Goal: Task Accomplishment & Management: Manage account settings

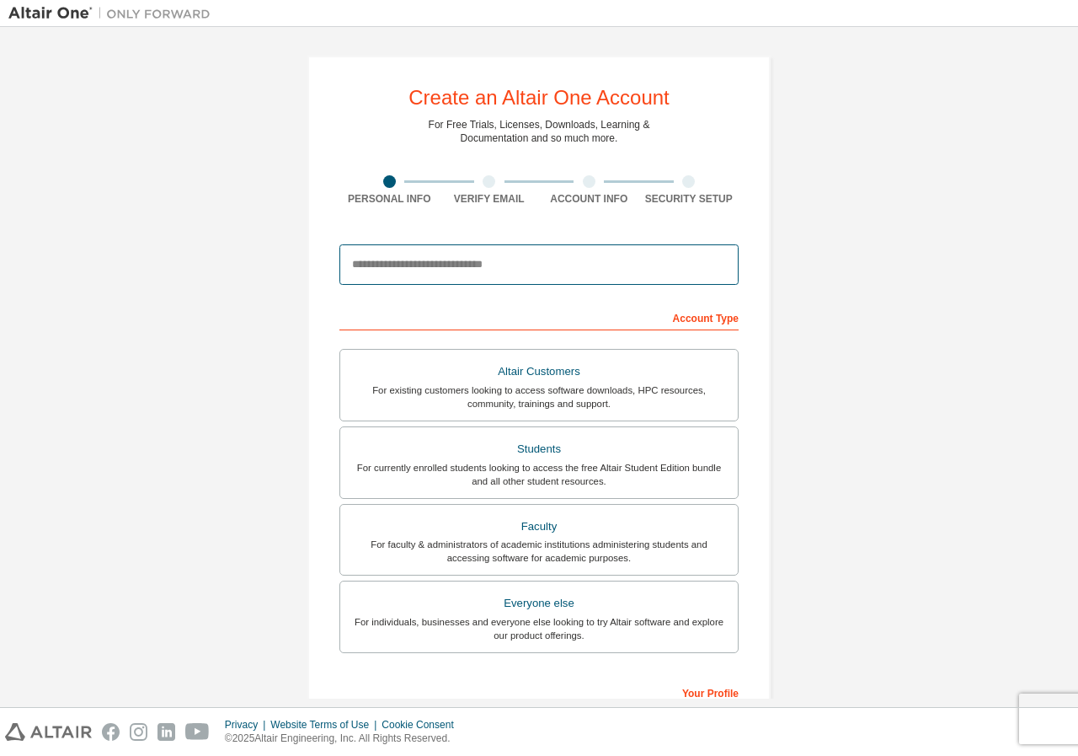
click at [452, 259] on input "email" at bounding box center [538, 264] width 399 height 40
type input "**********"
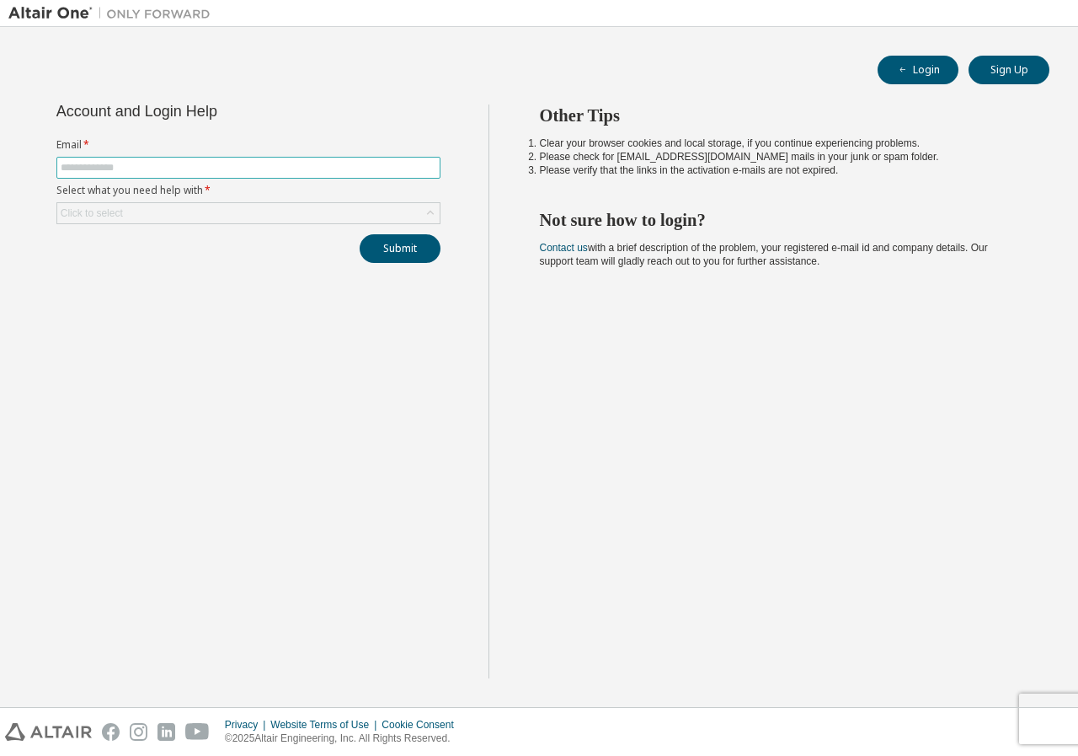
click at [197, 166] on input "text" at bounding box center [249, 167] width 376 height 13
type input "**********"
click at [210, 207] on div "Click to select" at bounding box center [248, 213] width 382 height 20
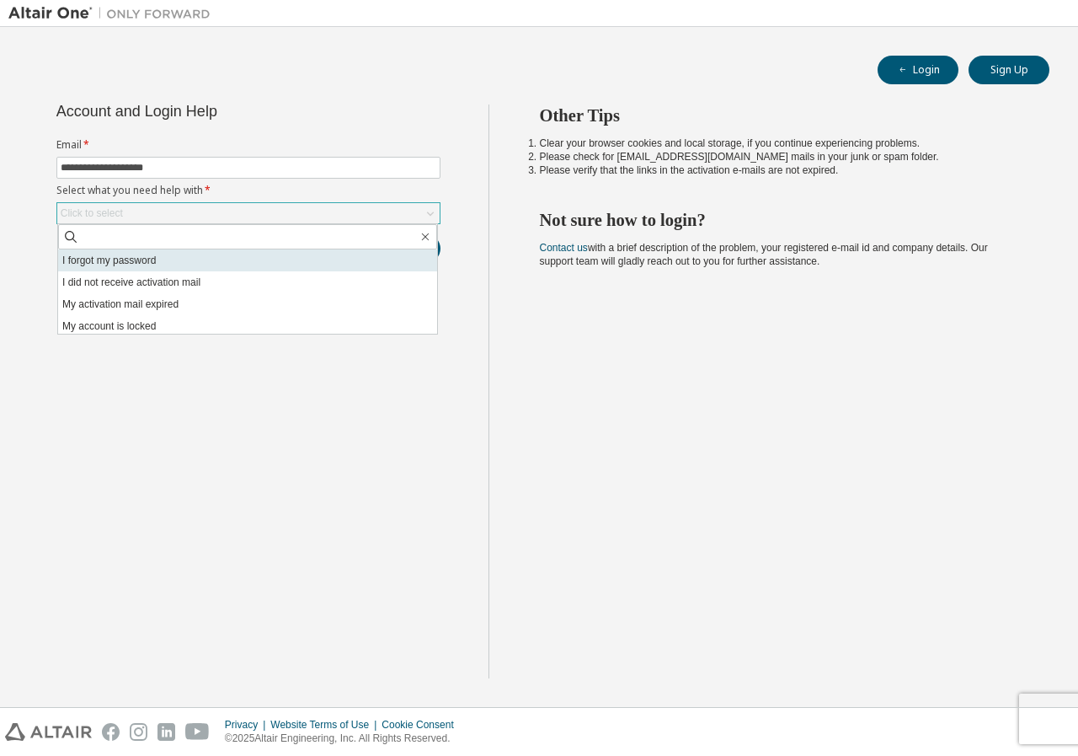
click at [240, 267] on li "I forgot my password" at bounding box center [247, 260] width 379 height 22
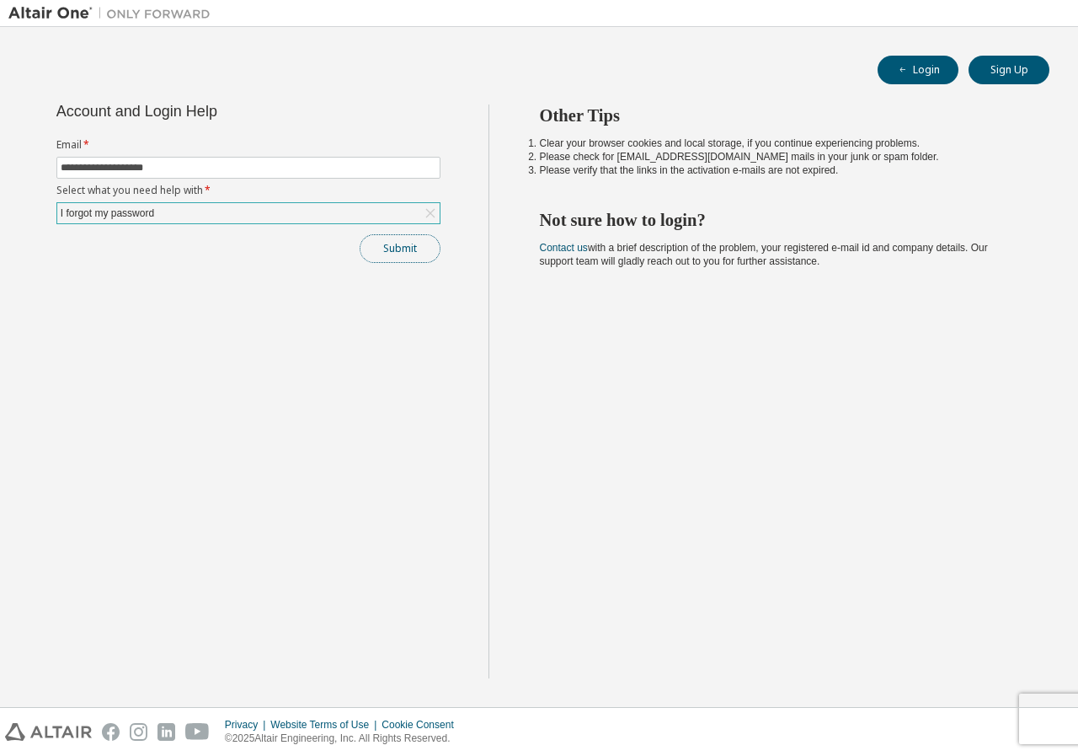
click at [388, 237] on button "Submit" at bounding box center [400, 248] width 81 height 29
click at [949, 67] on button "Login" at bounding box center [918, 70] width 81 height 29
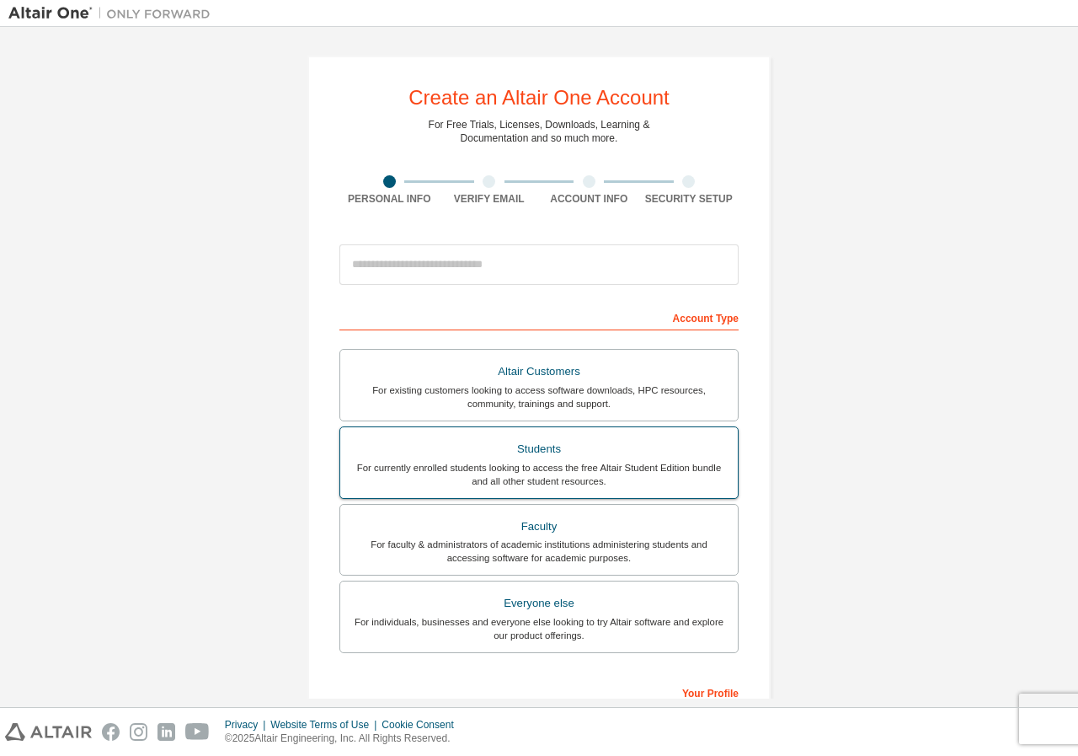
click at [580, 473] on div "For currently enrolled students looking to access the free Altair Student Editi…" at bounding box center [538, 474] width 377 height 27
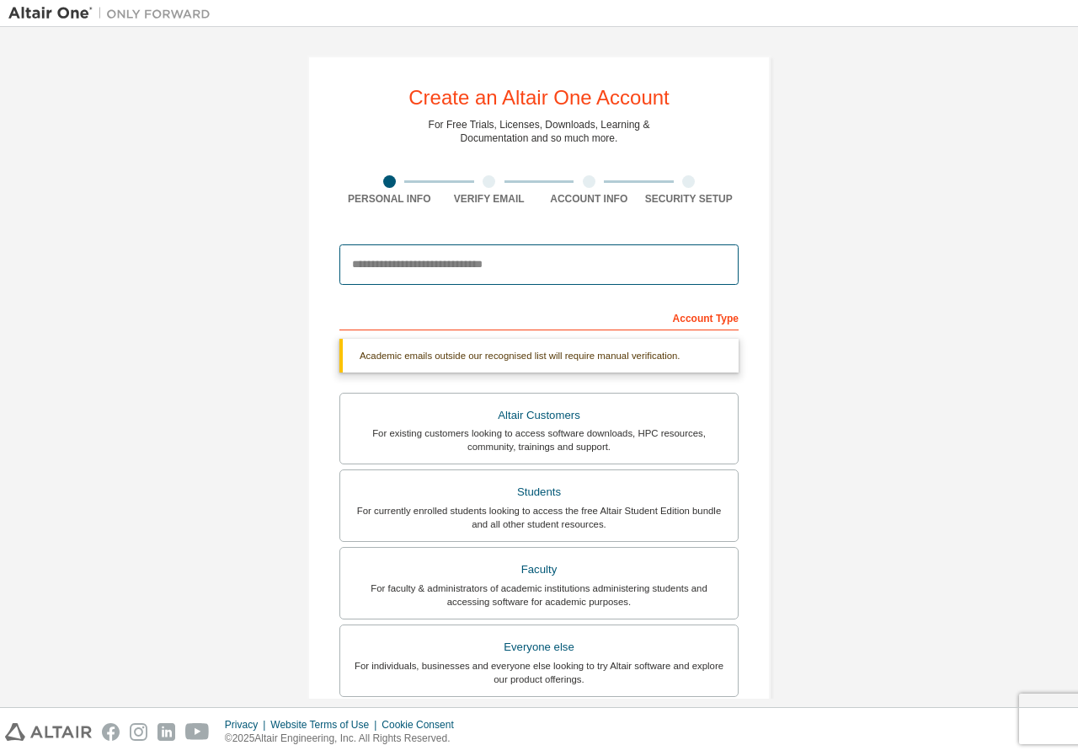
click at [509, 270] on input "email" at bounding box center [538, 264] width 399 height 40
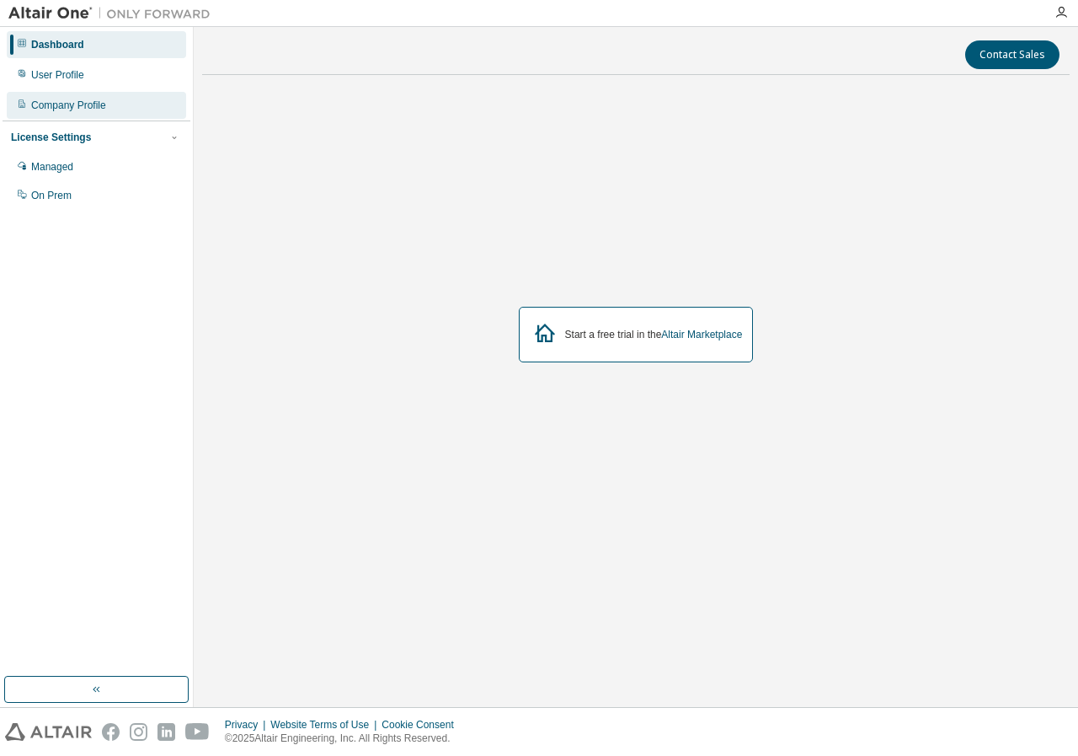
click at [104, 104] on div "Company Profile" at bounding box center [68, 105] width 75 height 13
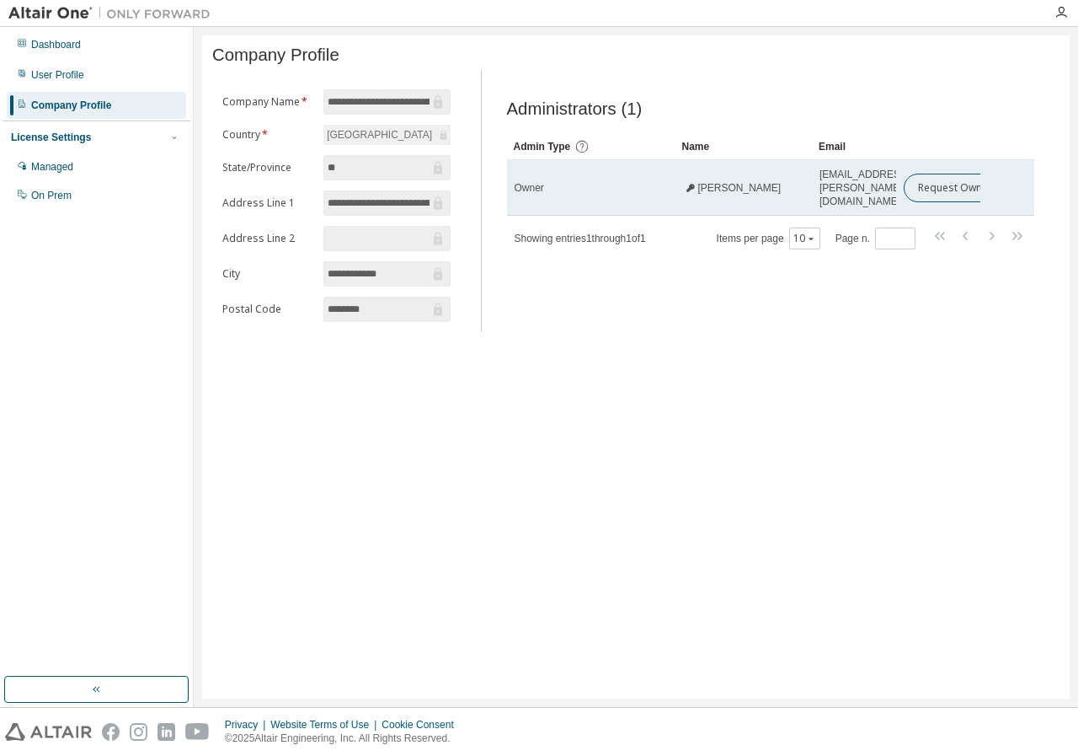
click at [571, 193] on div "Owner" at bounding box center [591, 187] width 153 height 13
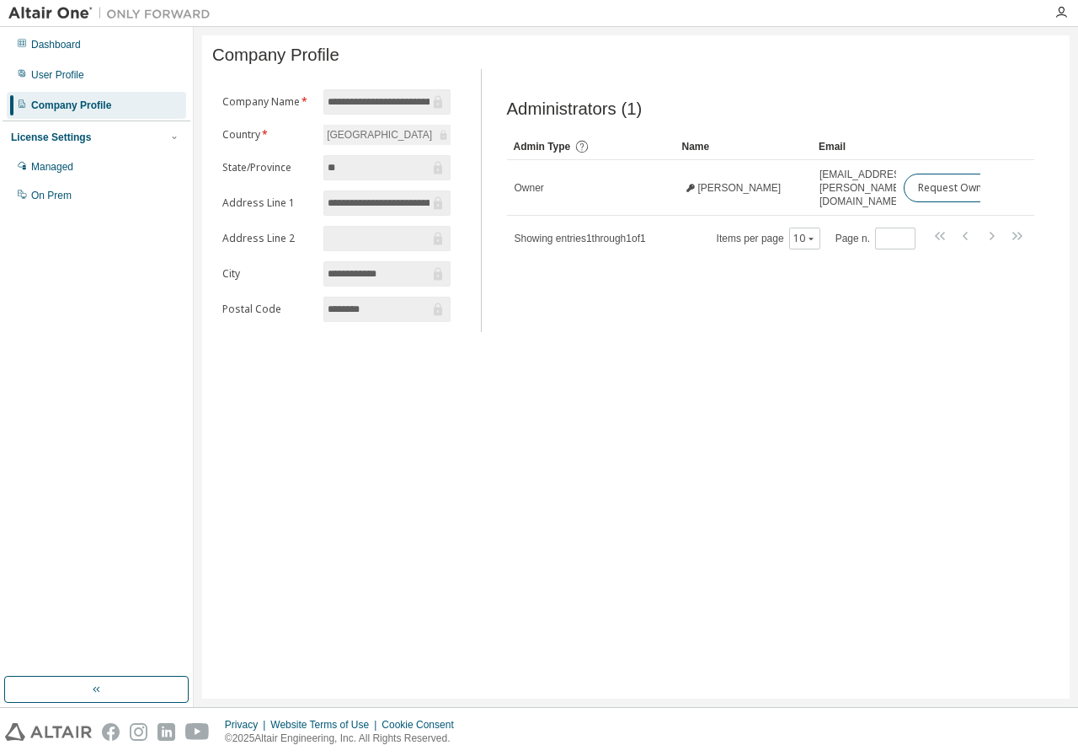
click at [83, 111] on div "Company Profile" at bounding box center [71, 105] width 80 height 13
click at [83, 81] on div "User Profile" at bounding box center [96, 74] width 179 height 27
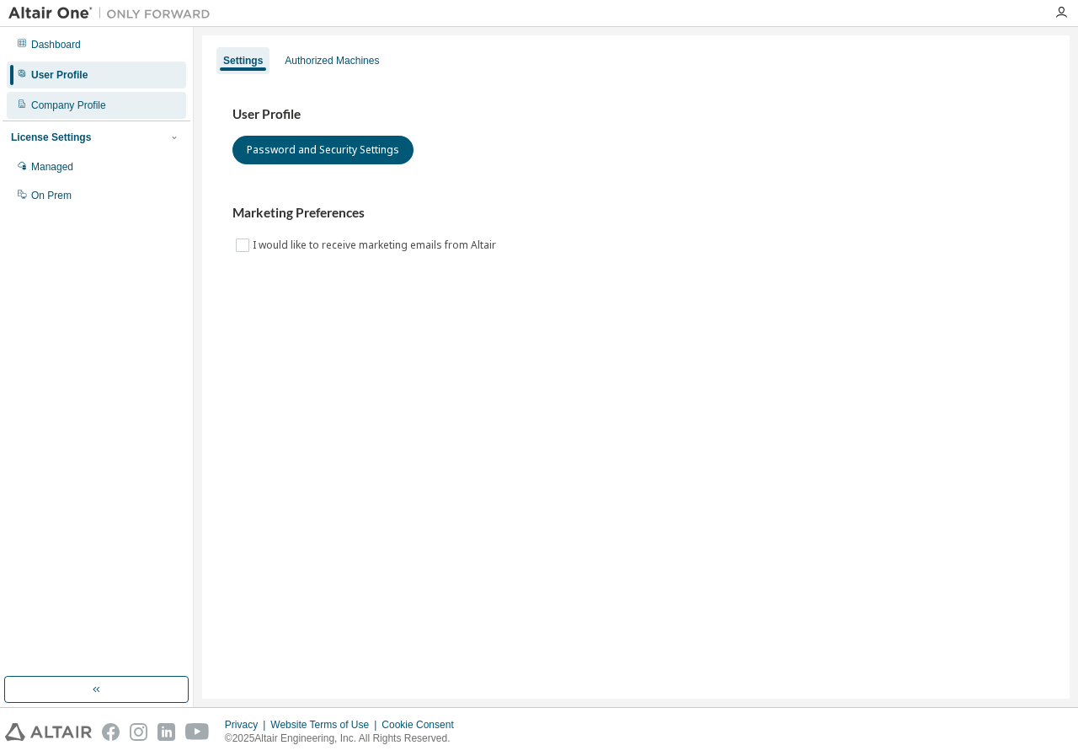
click at [154, 95] on div "Company Profile" at bounding box center [96, 105] width 179 height 27
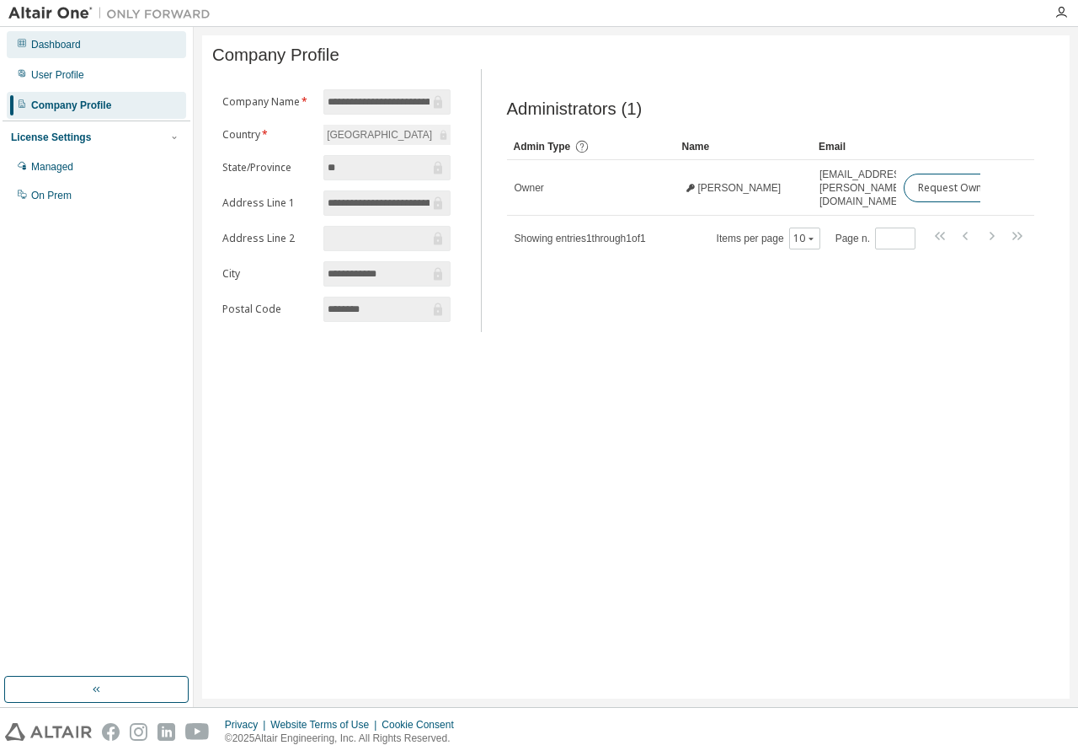
click at [104, 55] on div "Dashboard" at bounding box center [96, 44] width 179 height 27
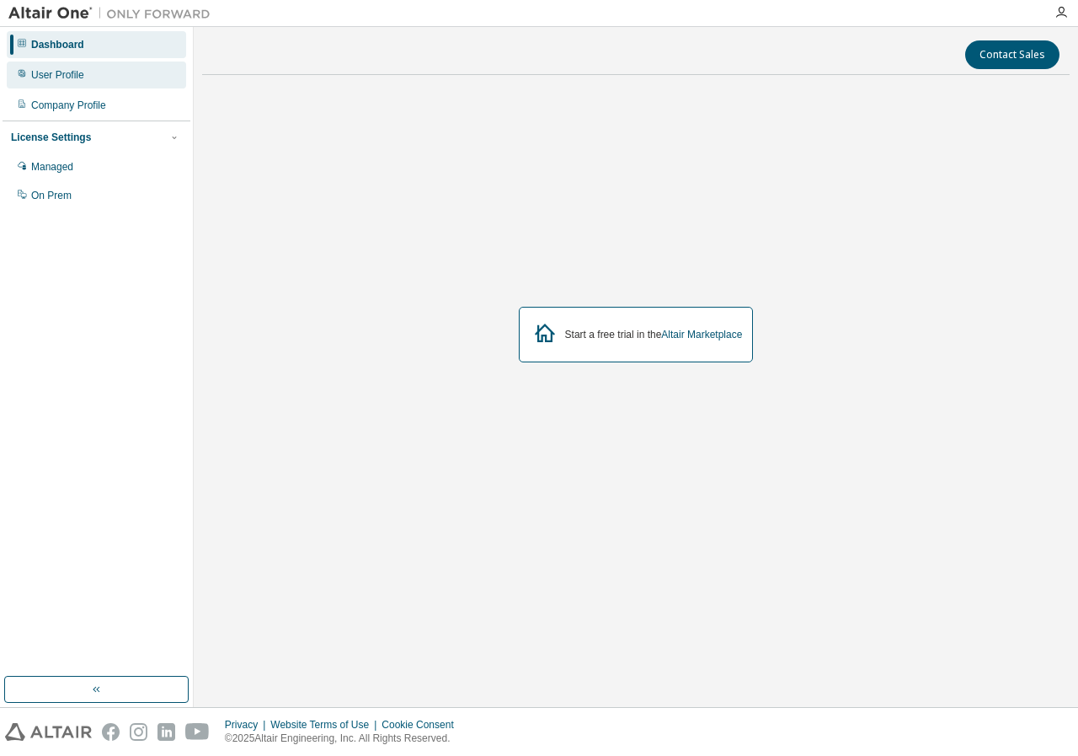
click at [88, 79] on div "User Profile" at bounding box center [96, 74] width 179 height 27
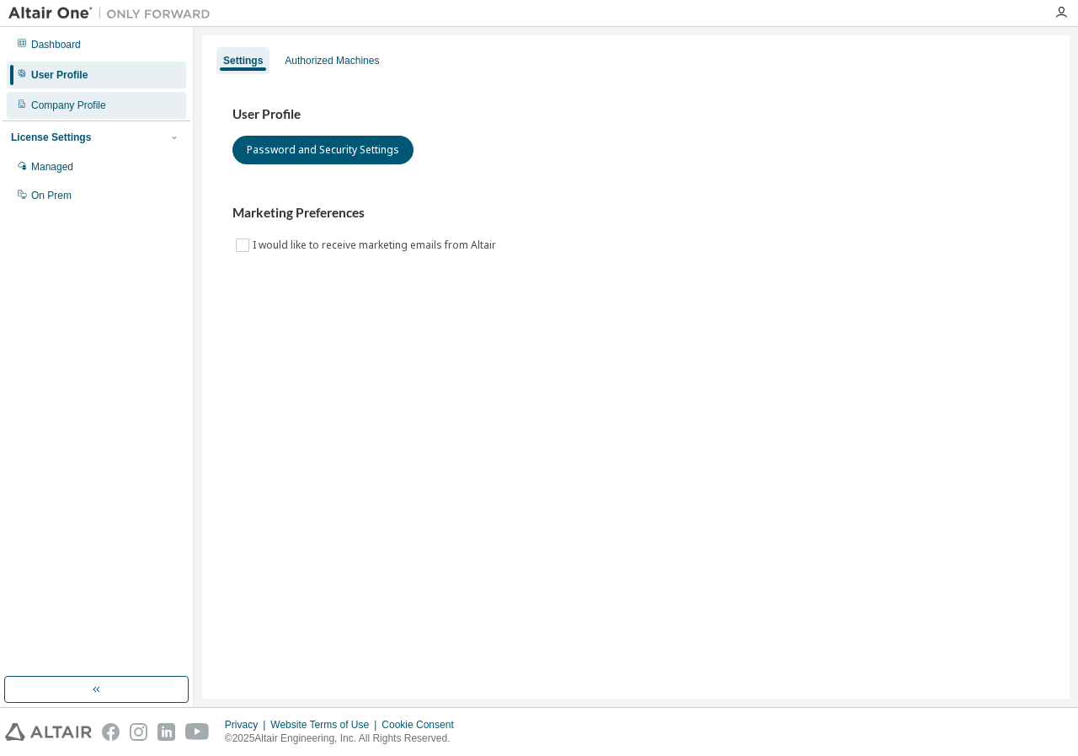
click at [82, 104] on div "Company Profile" at bounding box center [68, 105] width 75 height 13
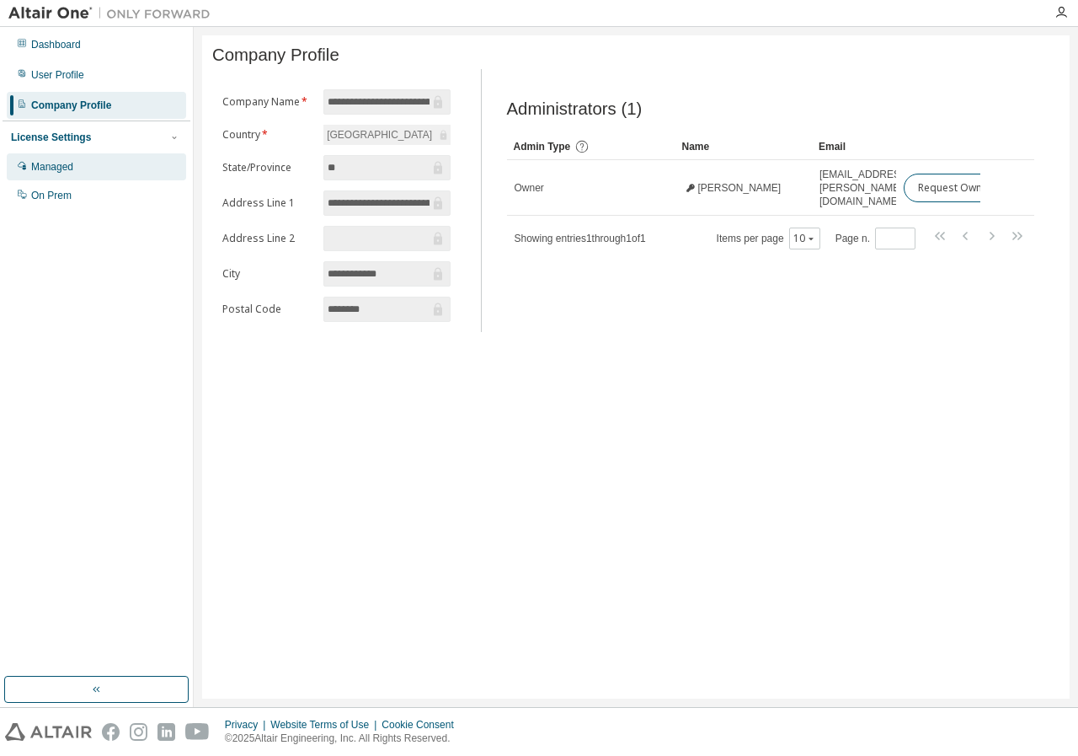
click at [82, 170] on div "Managed" at bounding box center [96, 166] width 179 height 27
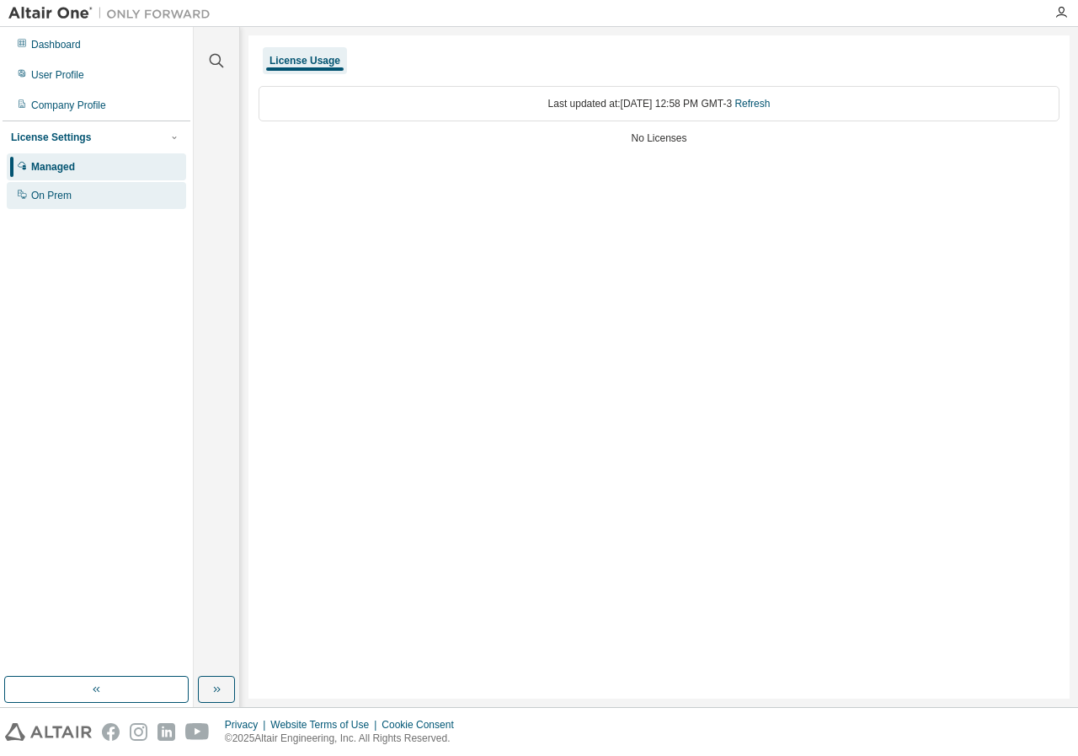
click at [86, 189] on div "On Prem" at bounding box center [96, 195] width 179 height 27
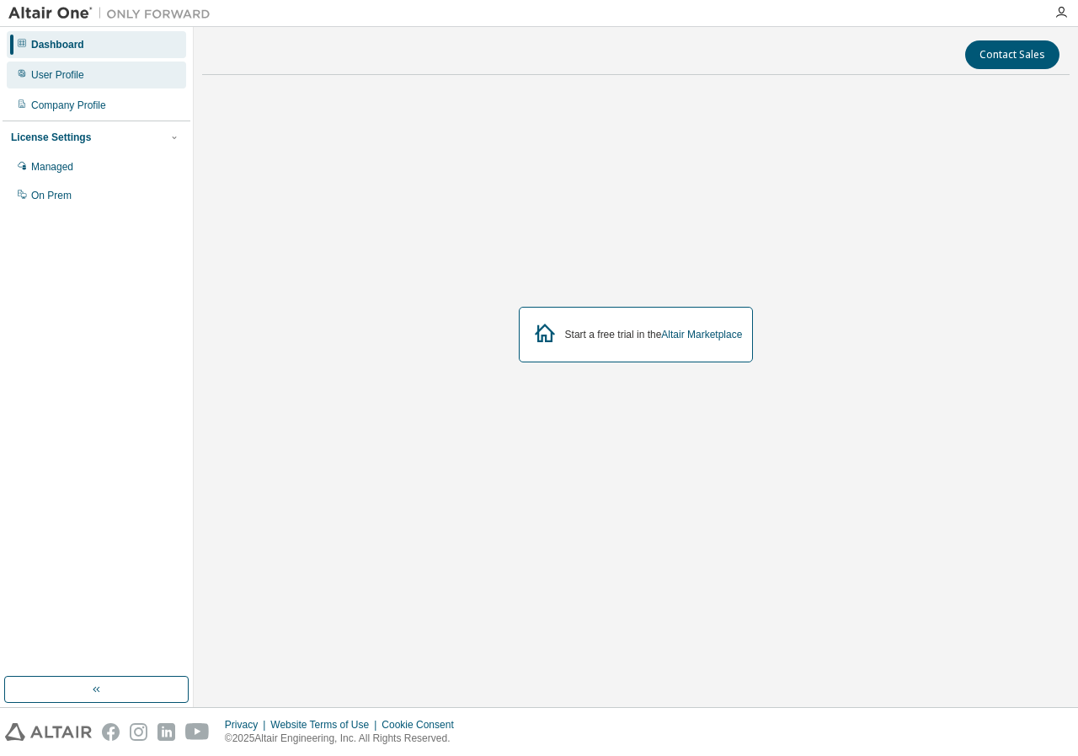
click at [77, 76] on div "User Profile" at bounding box center [57, 74] width 53 height 13
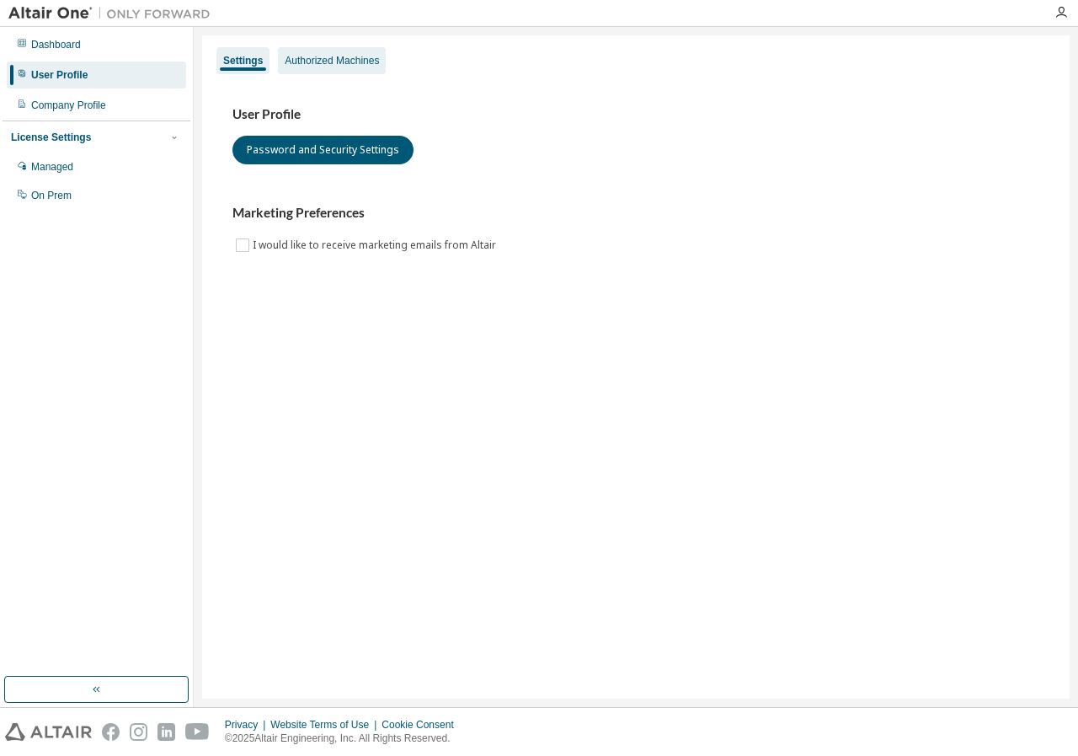
click at [294, 56] on div "Authorized Machines" at bounding box center [332, 60] width 94 height 13
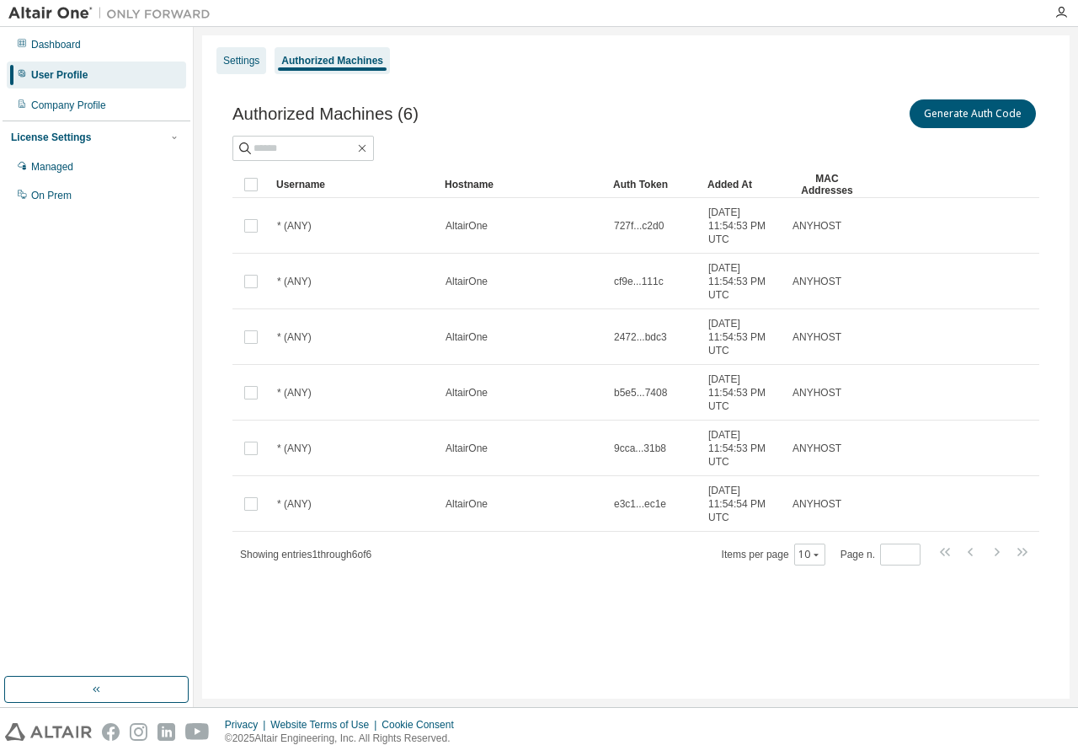
click at [238, 52] on div "Settings" at bounding box center [241, 60] width 50 height 27
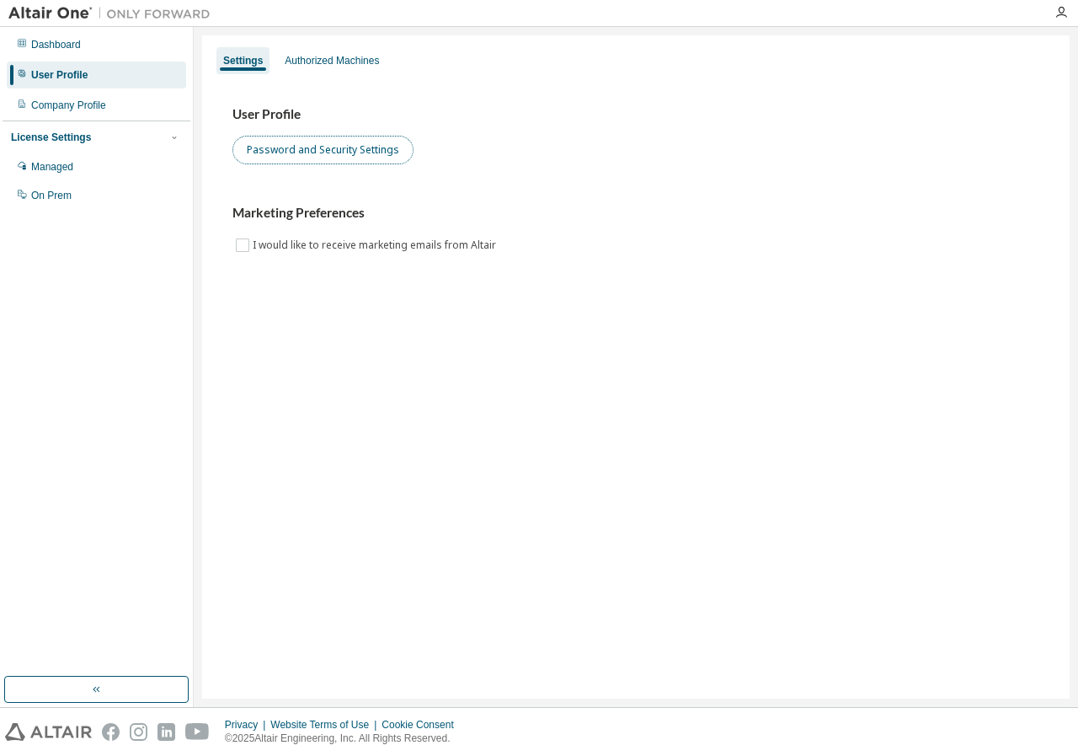
click at [310, 136] on button "Password and Security Settings" at bounding box center [322, 150] width 181 height 29
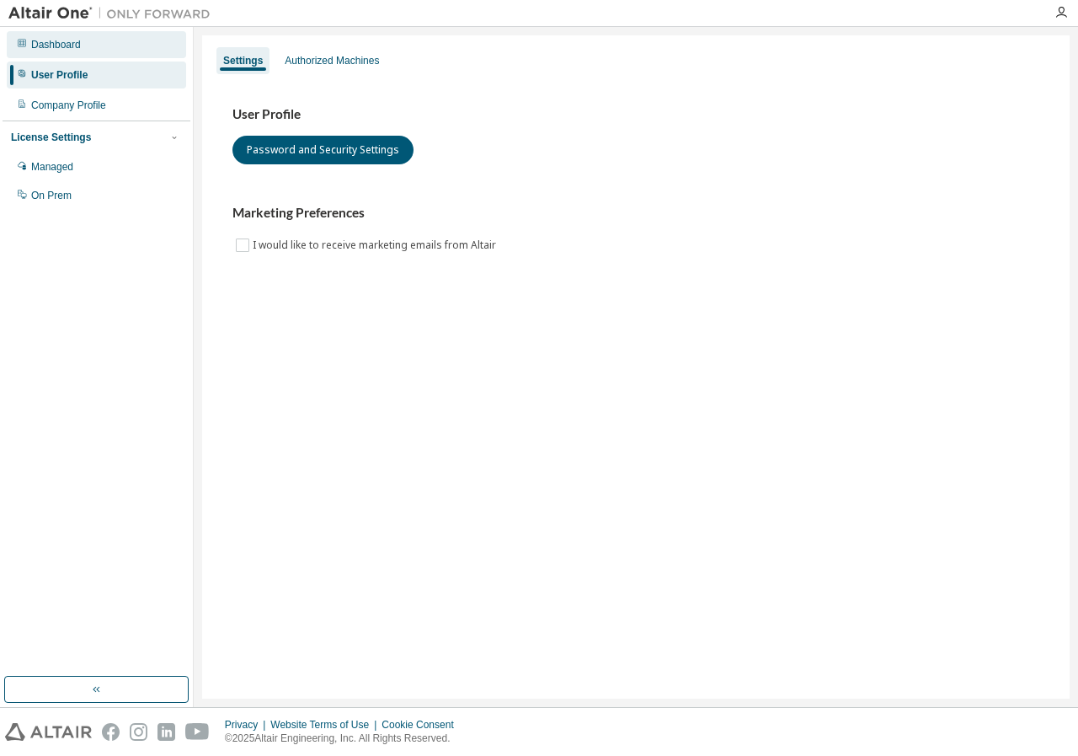
click at [127, 50] on div "Dashboard" at bounding box center [96, 44] width 179 height 27
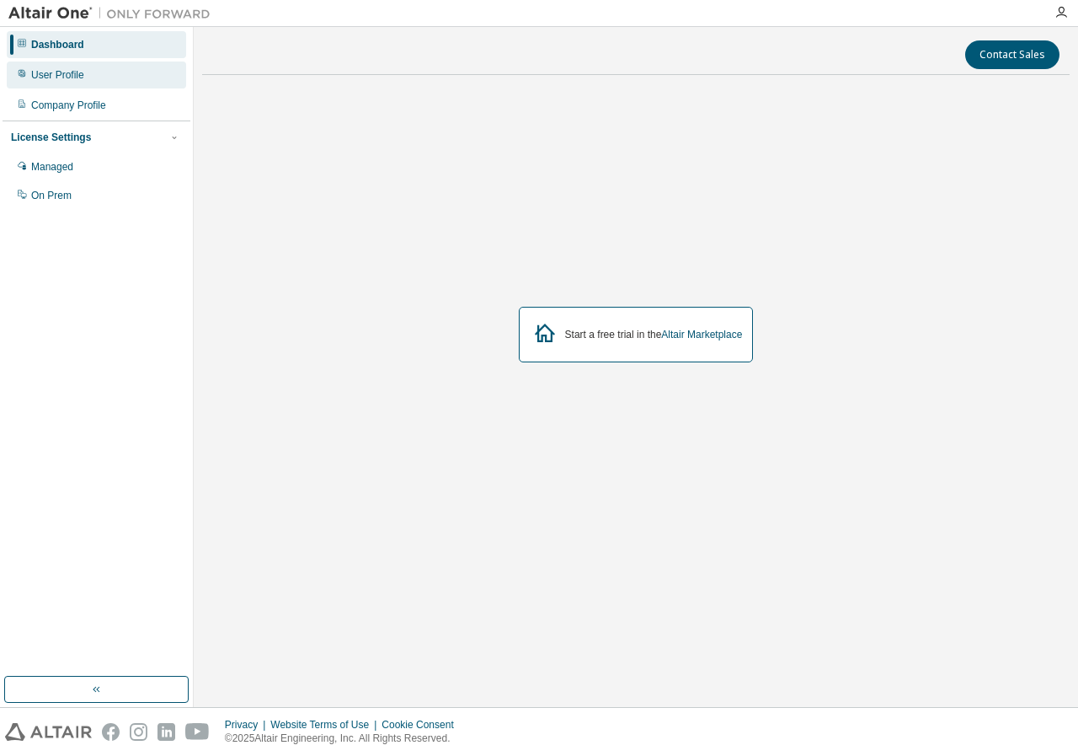
click at [114, 67] on div "User Profile" at bounding box center [96, 74] width 179 height 27
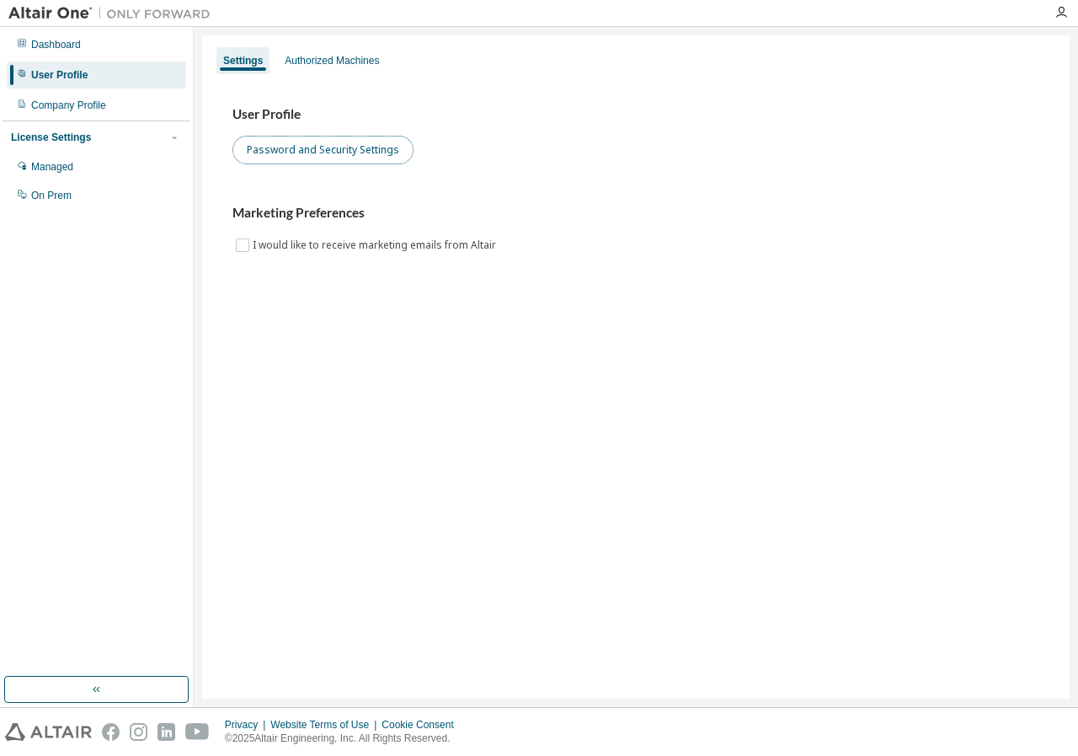
click at [334, 153] on button "Password and Security Settings" at bounding box center [322, 150] width 181 height 29
